Goal: Task Accomplishment & Management: Use online tool/utility

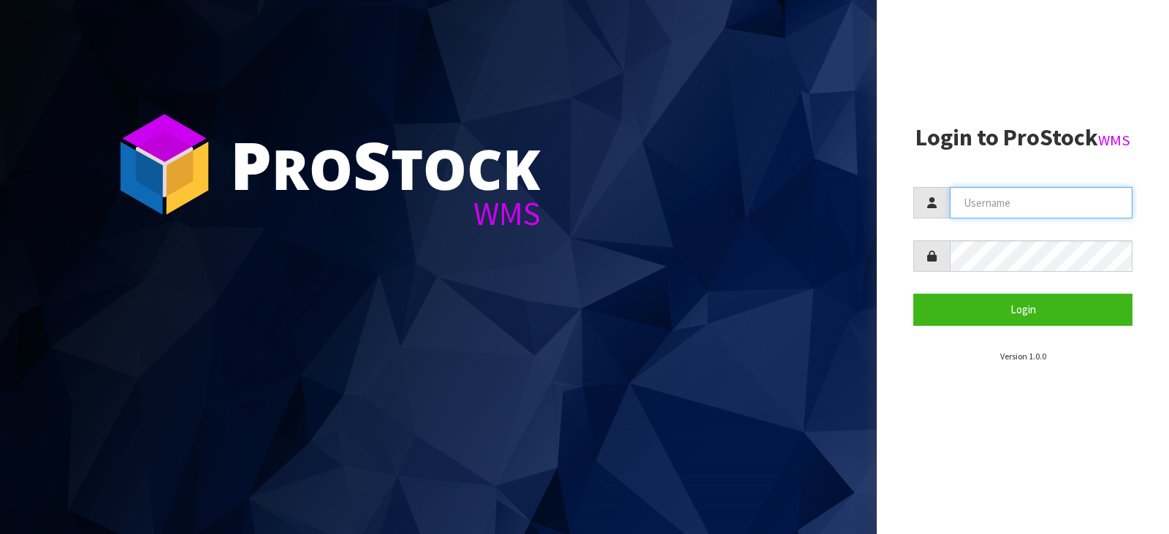
type input "[PERSON_NAME][EMAIL_ADDRESS][DOMAIN_NAME]"
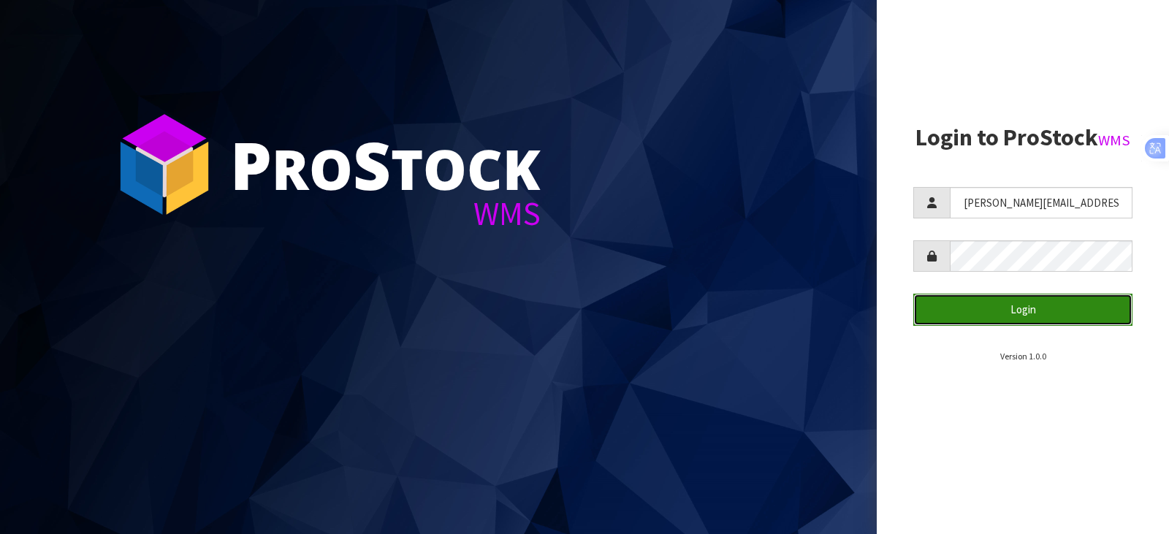
click at [1008, 318] on button "Login" at bounding box center [1022, 309] width 219 height 31
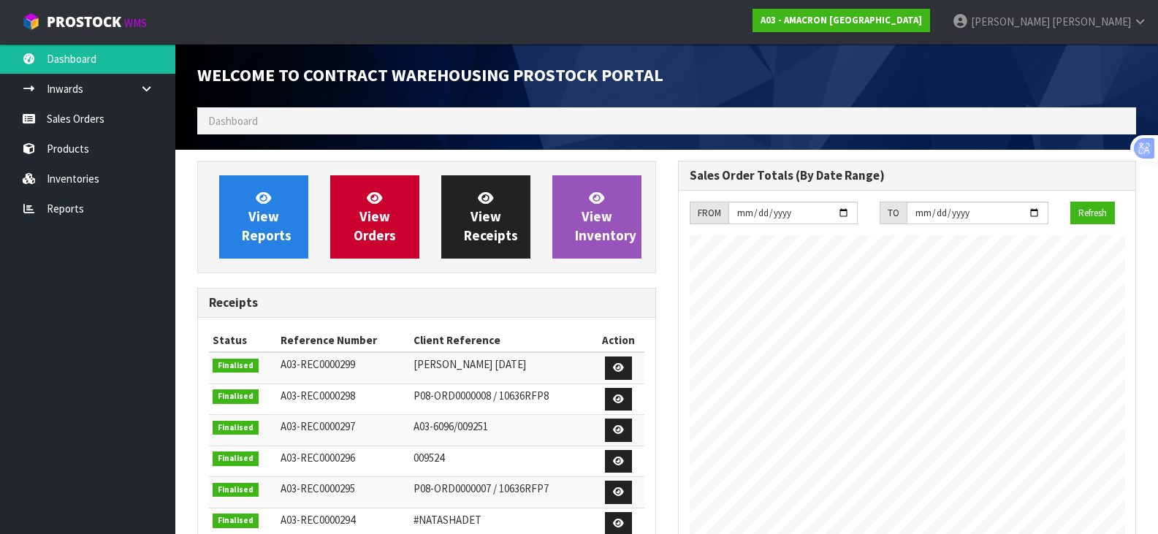
scroll to position [644, 480]
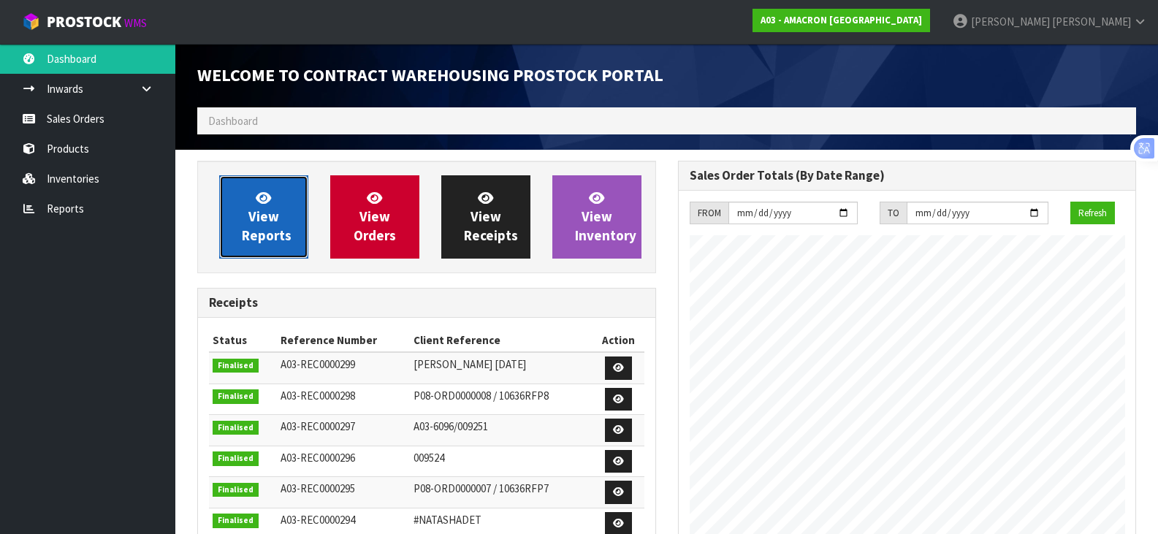
click at [284, 220] on link "View Reports" at bounding box center [263, 216] width 89 height 83
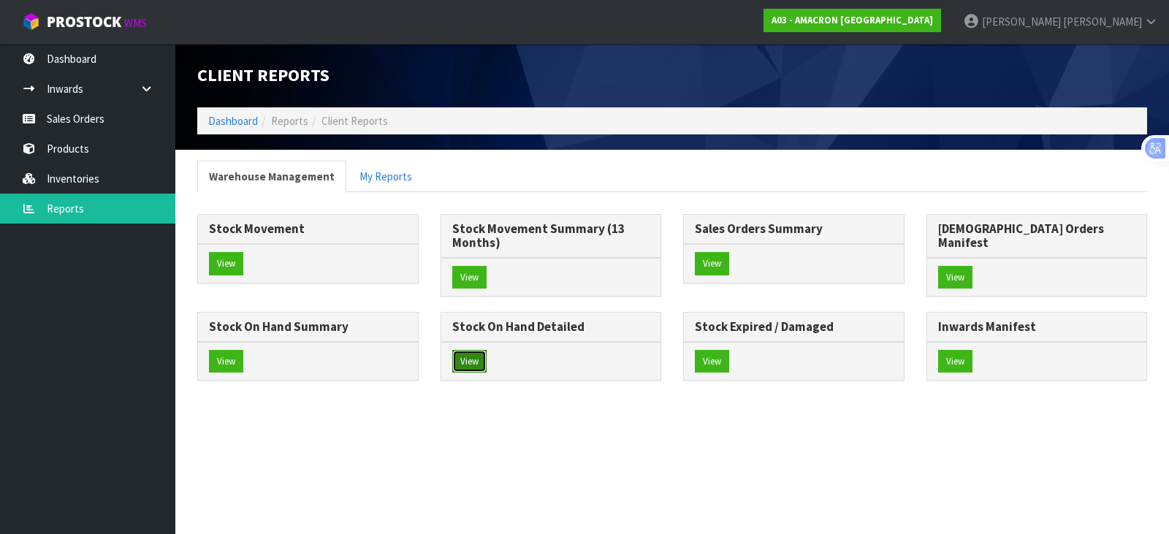
click at [487, 350] on button "View" at bounding box center [469, 361] width 34 height 23
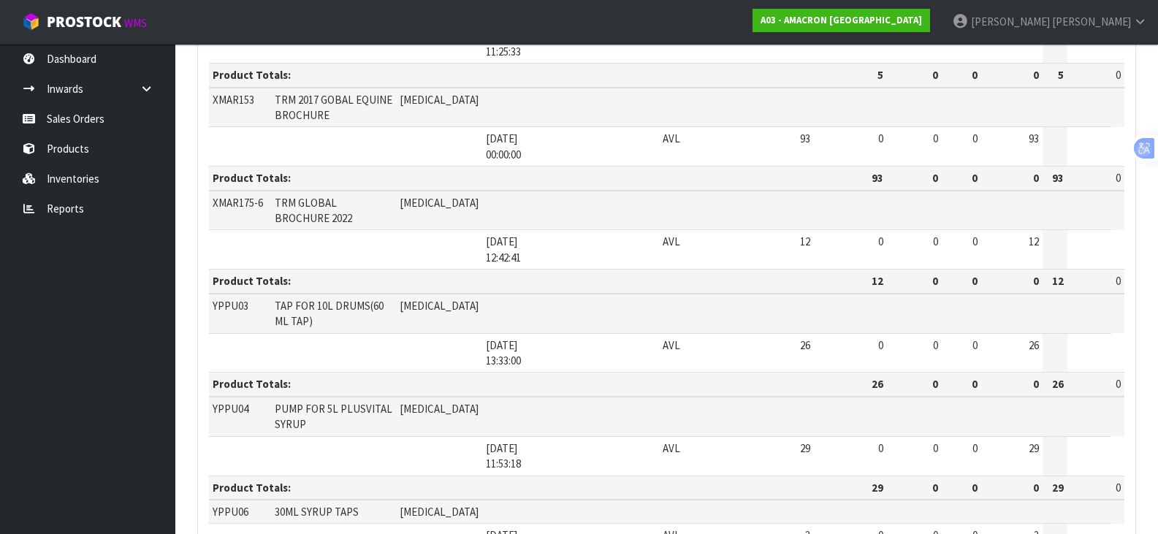
scroll to position [1771, 0]
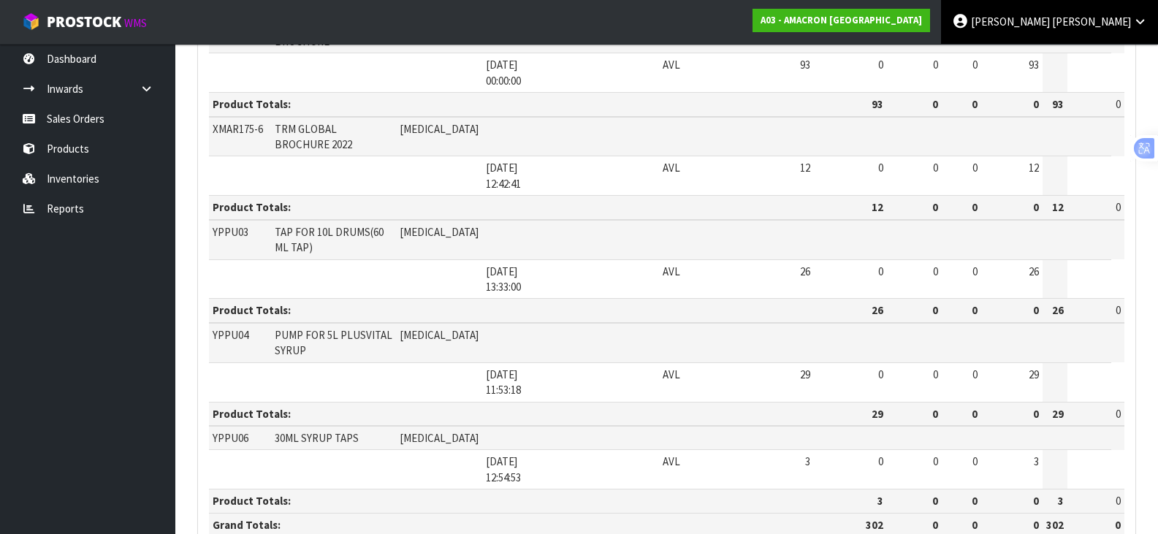
click at [1132, 23] on link "[PERSON_NAME]" at bounding box center [1049, 22] width 217 height 44
click at [1092, 58] on link "Logout" at bounding box center [1099, 58] width 115 height 20
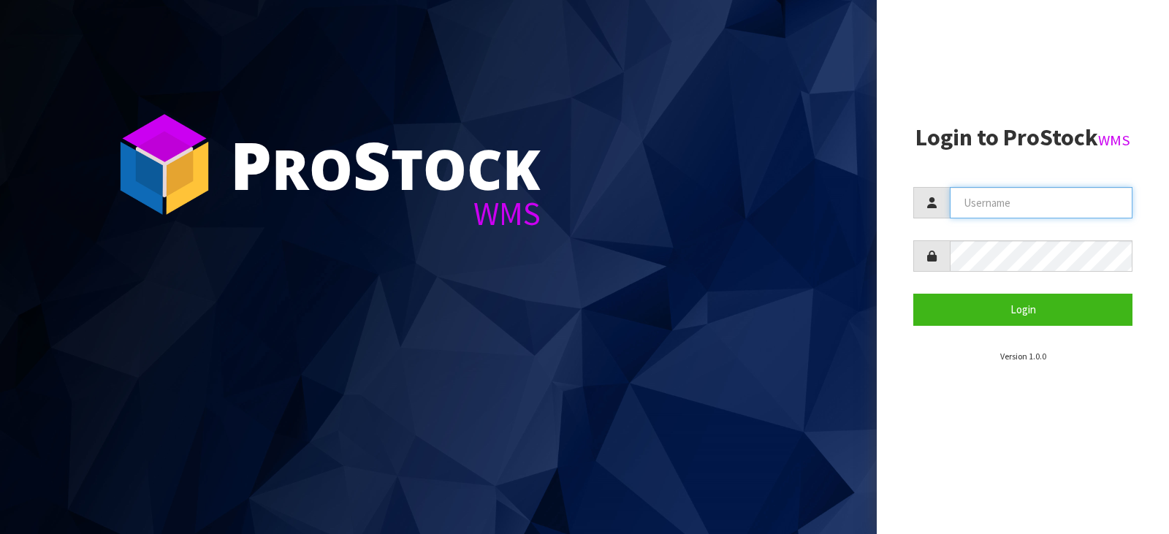
type input "[PERSON_NAME][EMAIL_ADDRESS][DOMAIN_NAME]"
